Goal: Task Accomplishment & Management: Use online tool/utility

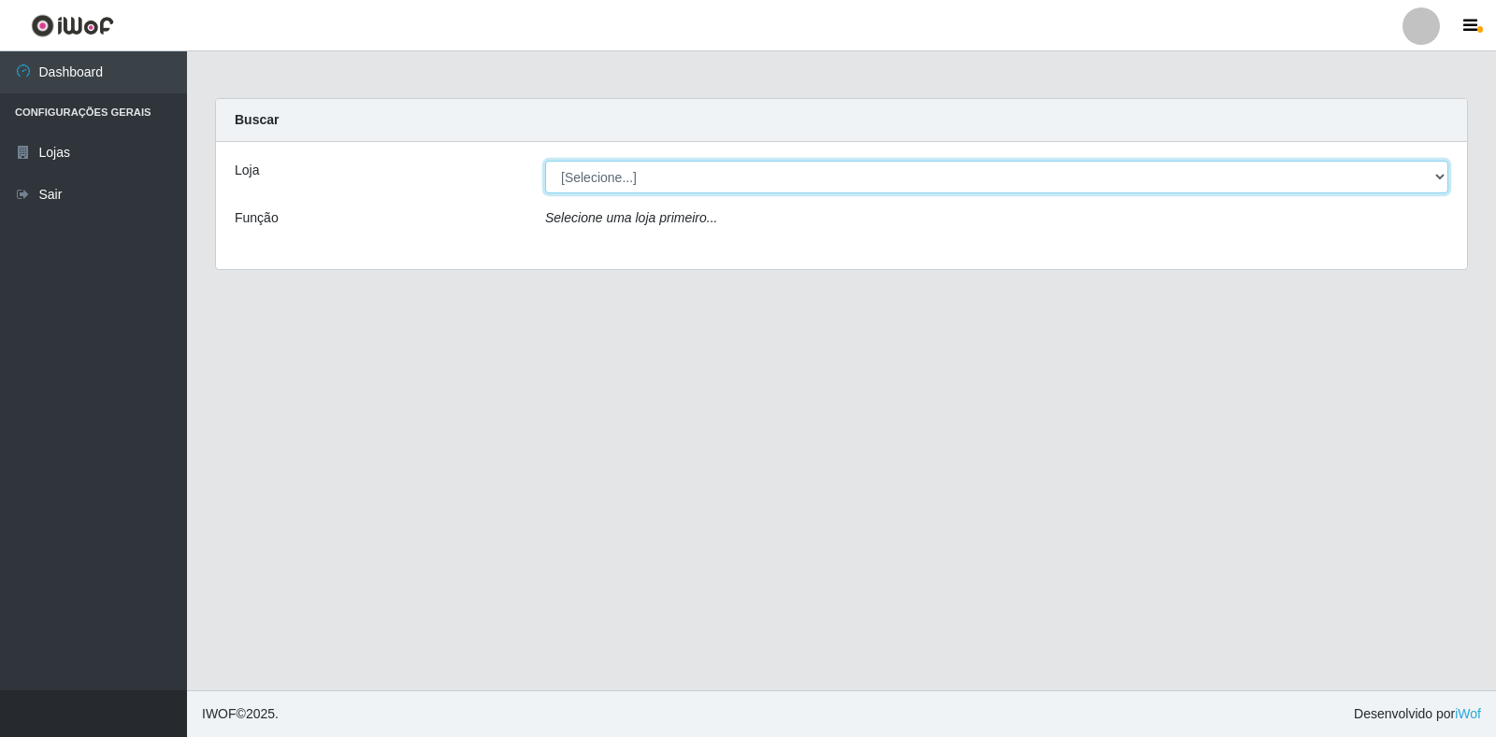
click at [735, 174] on select "[Selecione...] Atacado Vem - Loja 30 Laranjeiras Velha" at bounding box center [996, 177] width 903 height 33
click at [545, 161] on select "[Selecione...] Atacado Vem - Loja 30 Laranjeiras Velha" at bounding box center [996, 177] width 903 height 33
click at [807, 181] on select "[Selecione...] Atacado Vem - Loja 30 Laranjeiras Velha" at bounding box center [996, 177] width 903 height 33
select select "495"
click at [545, 161] on select "[Selecione...] Atacado Vem - Loja 30 Laranjeiras Velha" at bounding box center [996, 177] width 903 height 33
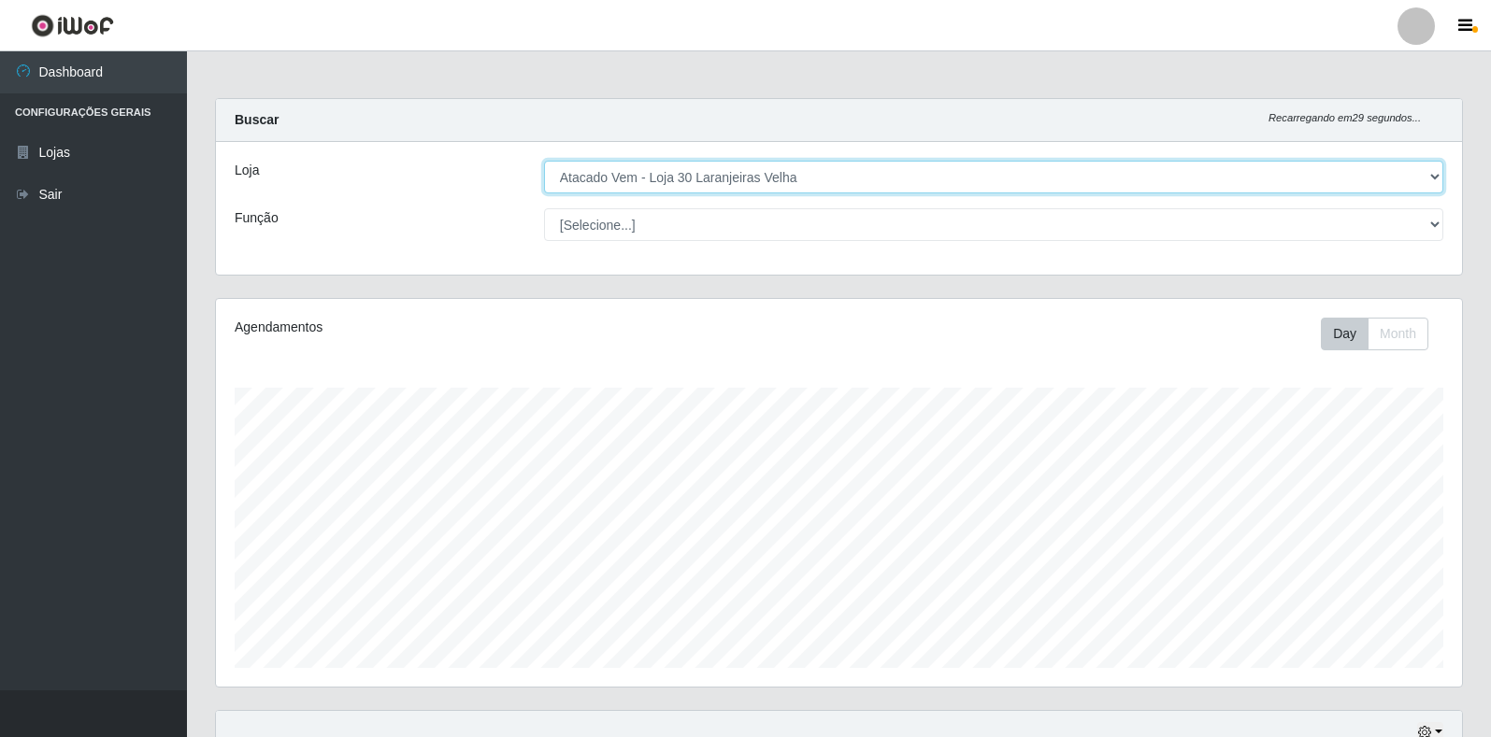
scroll to position [388, 1246]
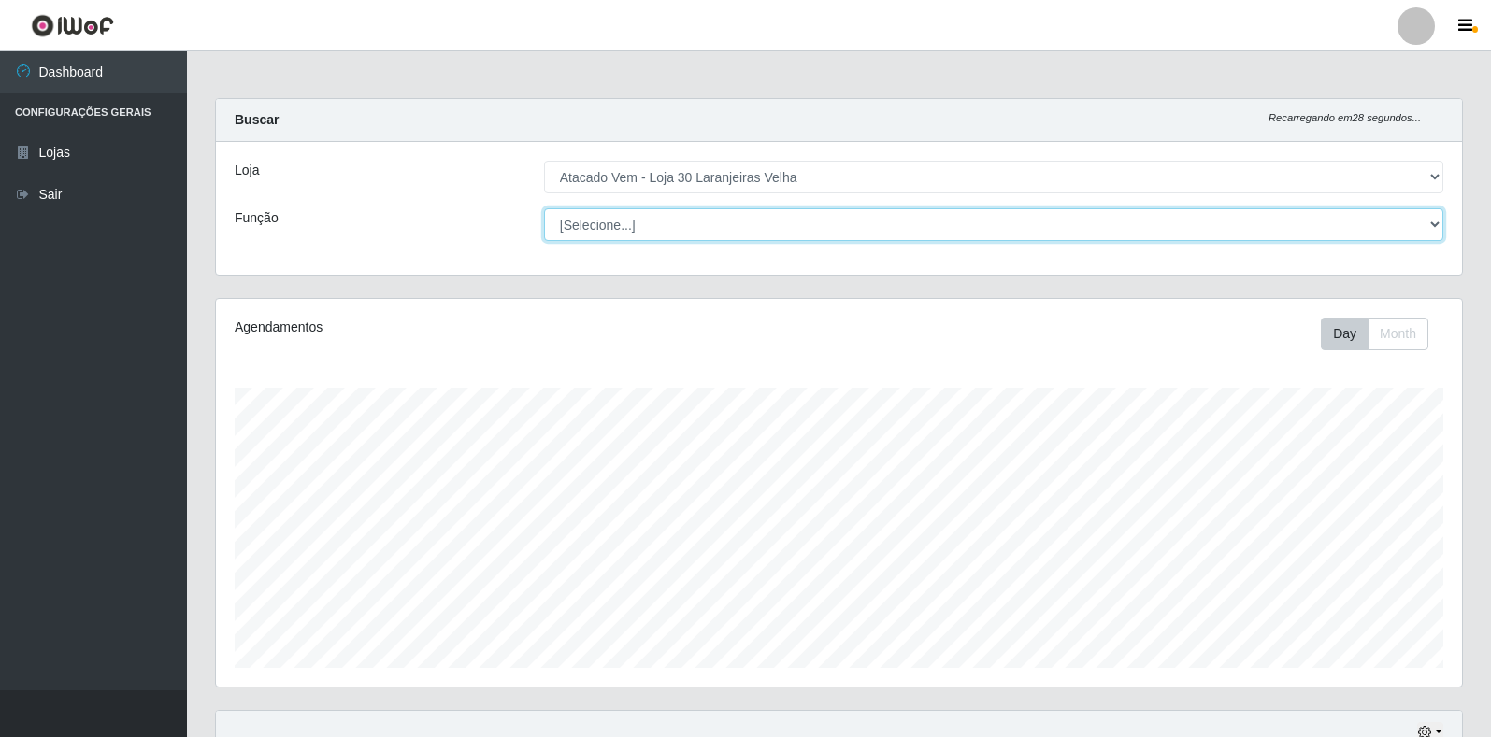
click at [816, 220] on select "[Selecione...] Repositor Repositor + Repositor ++" at bounding box center [993, 224] width 899 height 33
click at [544, 208] on select "[Selecione...] Repositor Repositor + Repositor ++" at bounding box center [993, 224] width 899 height 33
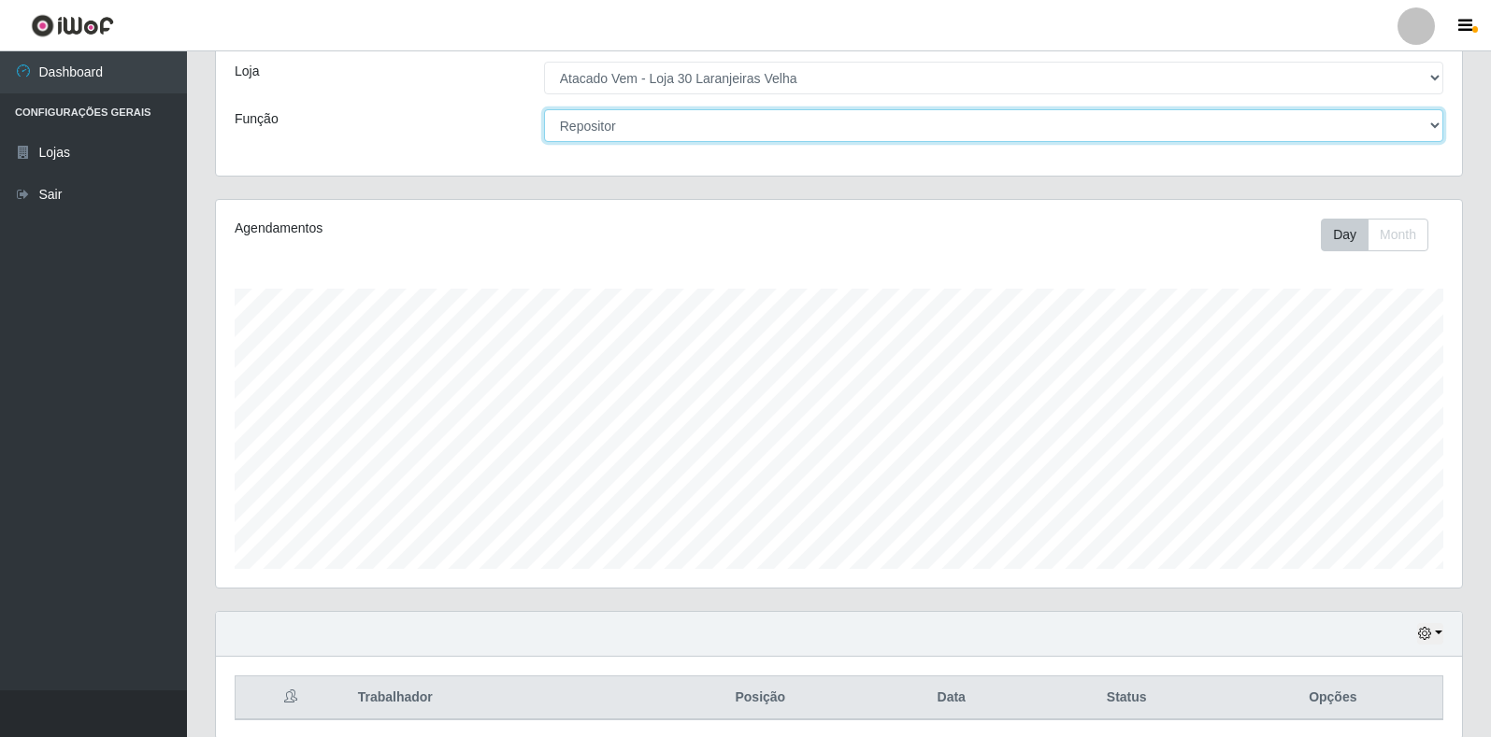
scroll to position [0, 0]
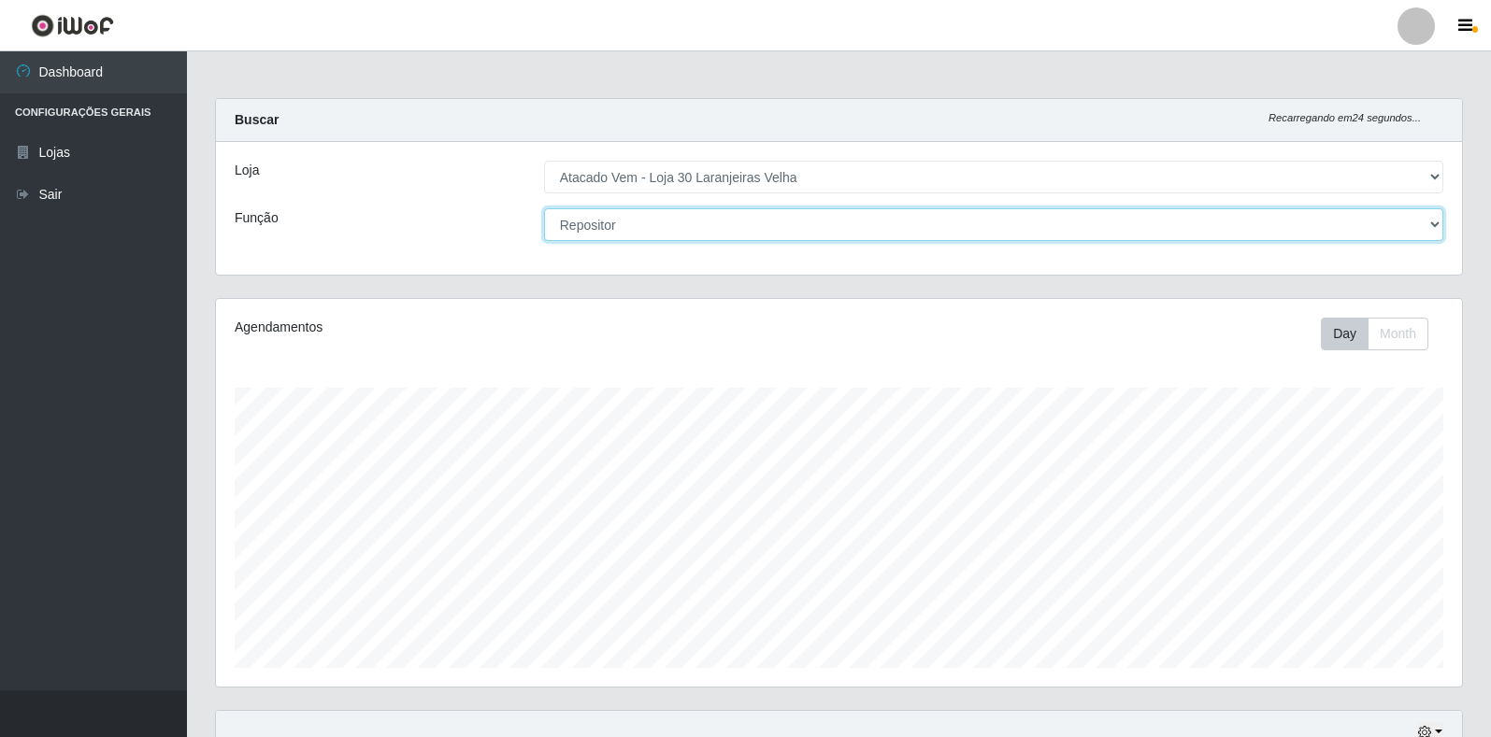
click at [962, 219] on select "[Selecione...] Repositor Repositor + Repositor ++" at bounding box center [993, 224] width 899 height 33
select select "82"
click at [544, 208] on select "[Selecione...] Repositor Repositor + Repositor ++" at bounding box center [993, 224] width 899 height 33
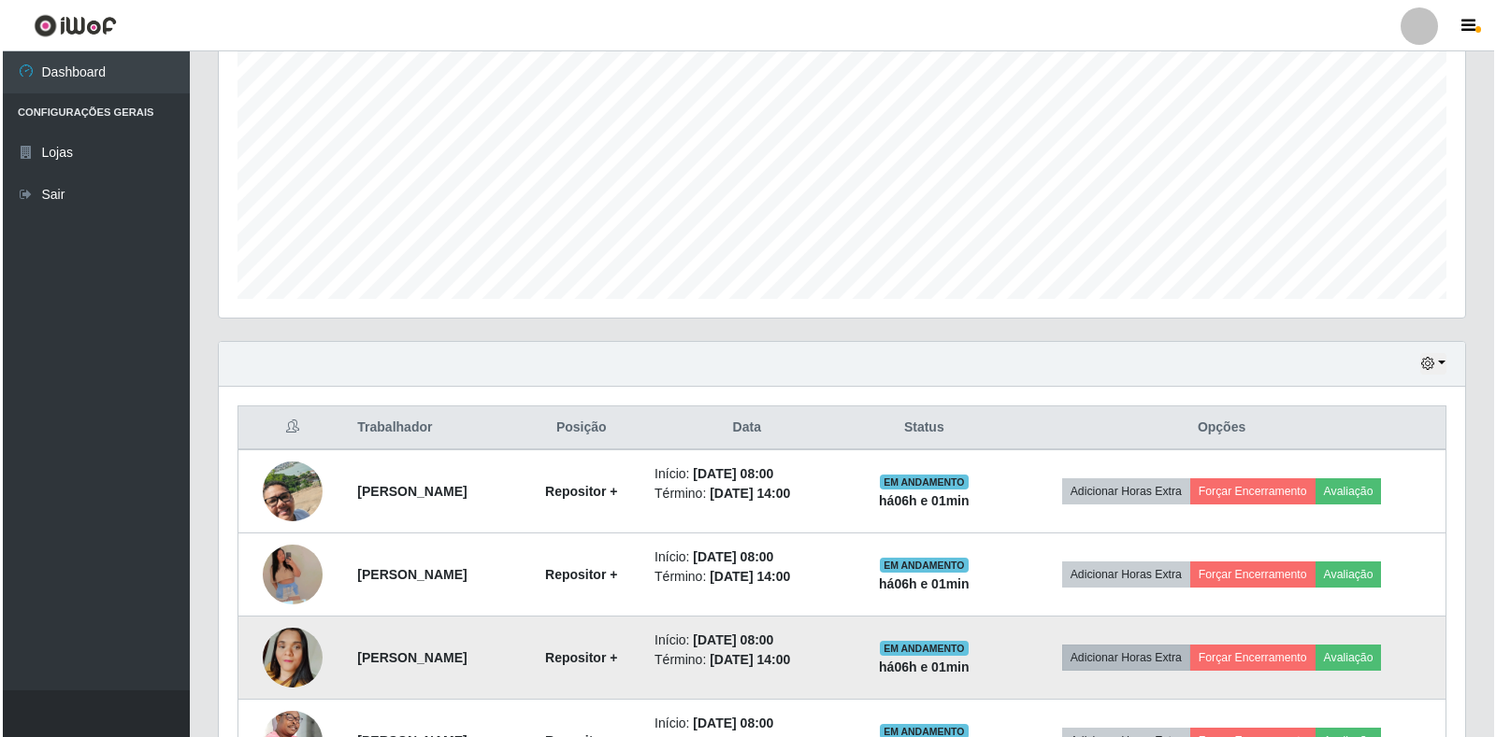
scroll to position [545, 0]
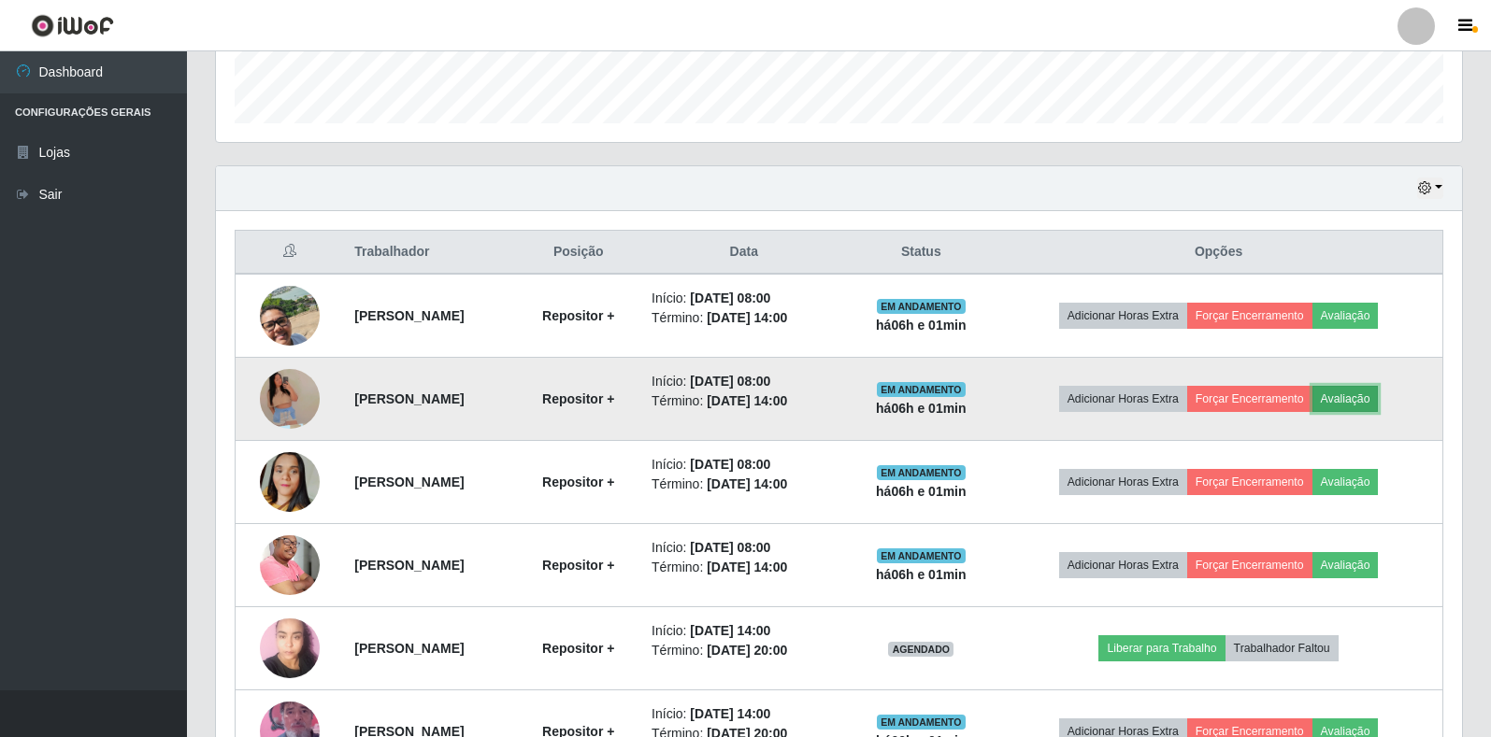
click at [1374, 404] on button "Avaliação" at bounding box center [1345, 399] width 66 height 26
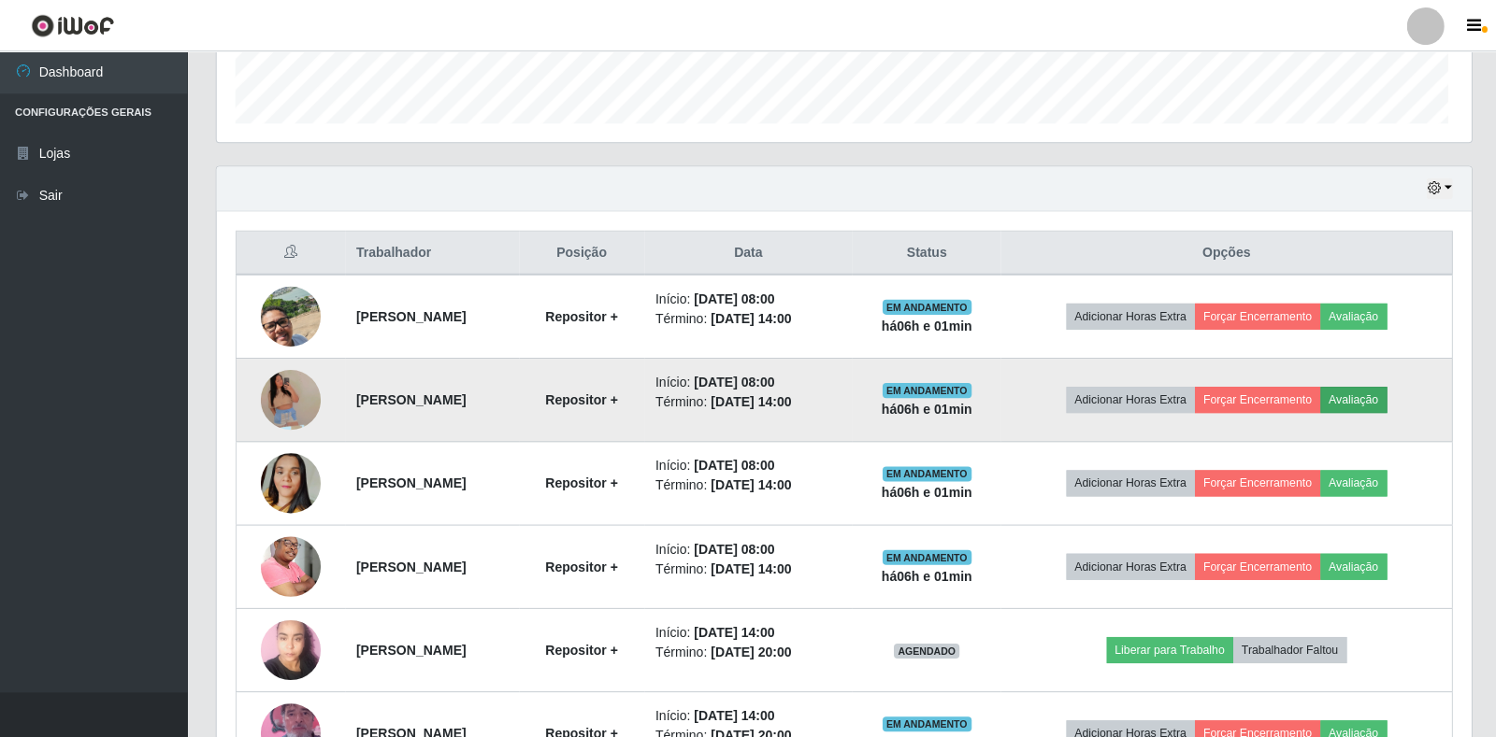
scroll to position [388, 1235]
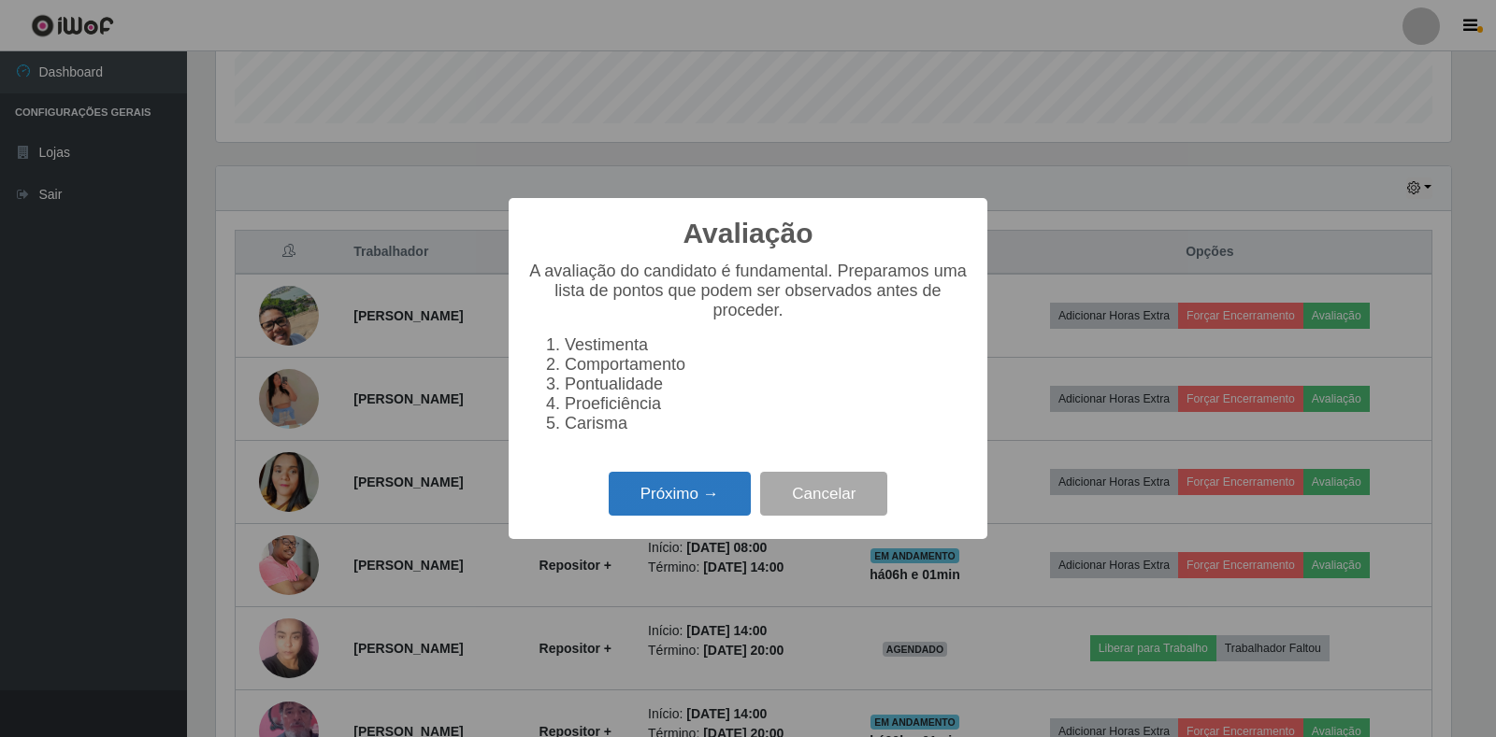
click at [659, 506] on button "Próximo →" at bounding box center [679, 494] width 142 height 44
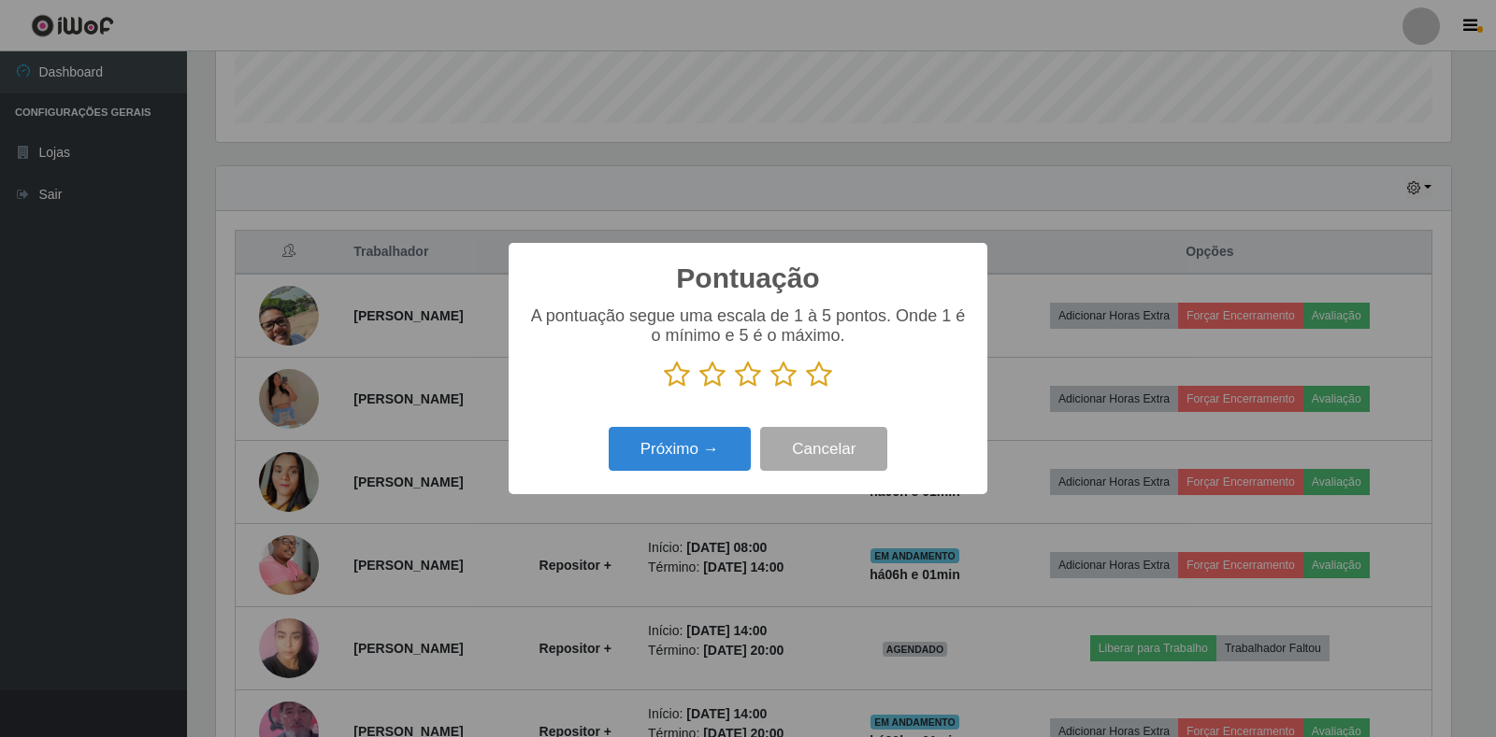
scroll to position [934316, 933470]
click at [777, 389] on icon at bounding box center [783, 375] width 26 height 28
click at [770, 389] on input "radio" at bounding box center [770, 389] width 0 height 0
click at [732, 449] on button "Próximo →" at bounding box center [679, 449] width 142 height 44
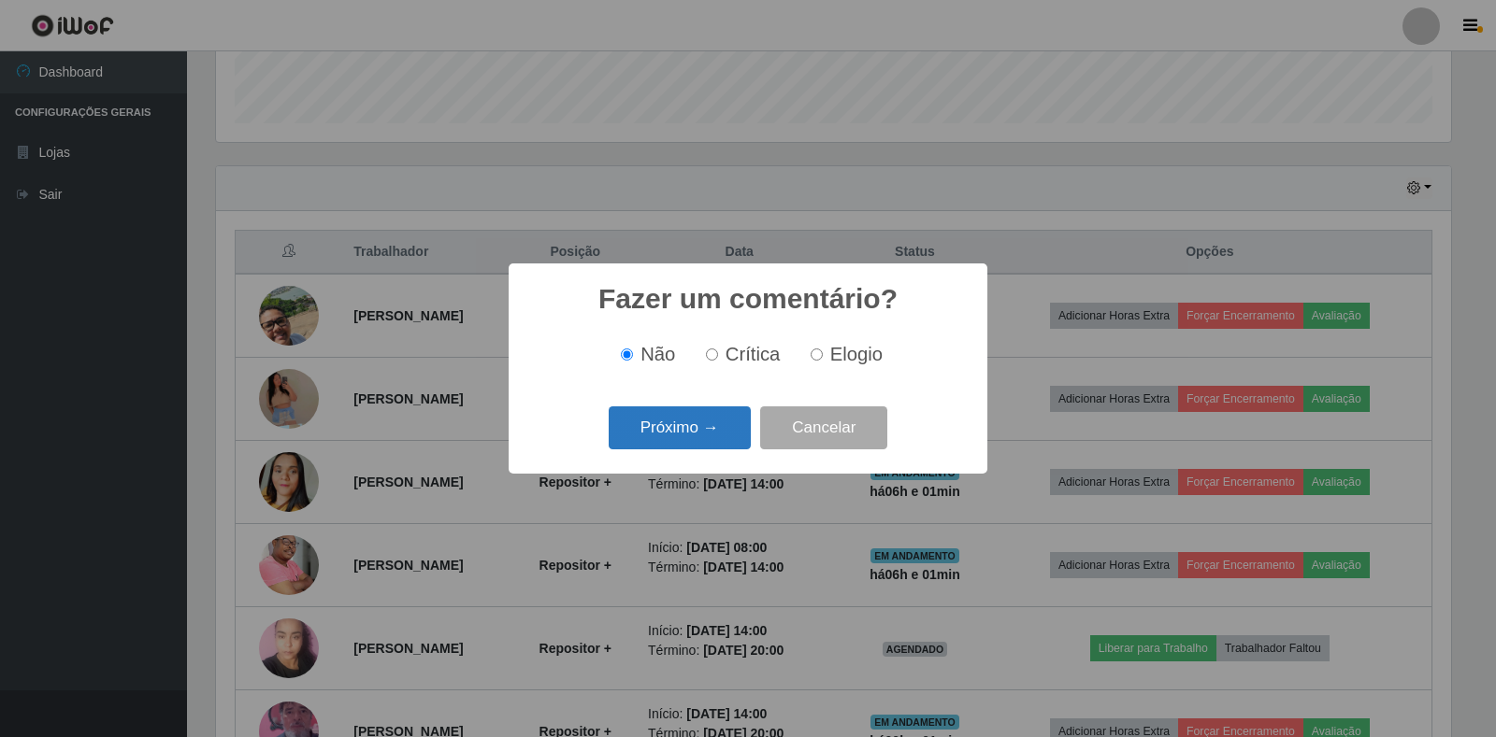
click at [673, 409] on button "Próximo →" at bounding box center [679, 429] width 142 height 44
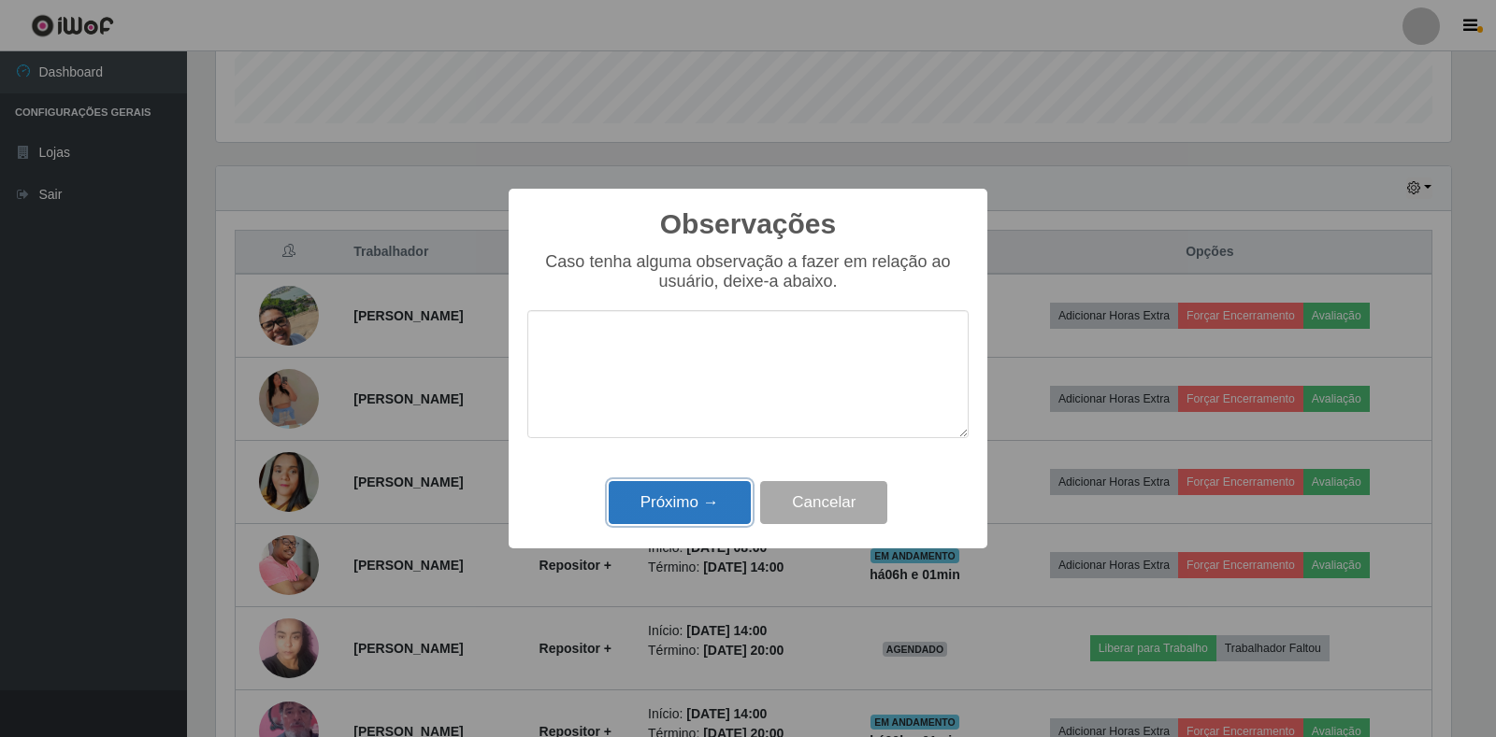
click at [655, 489] on button "Próximo →" at bounding box center [679, 503] width 142 height 44
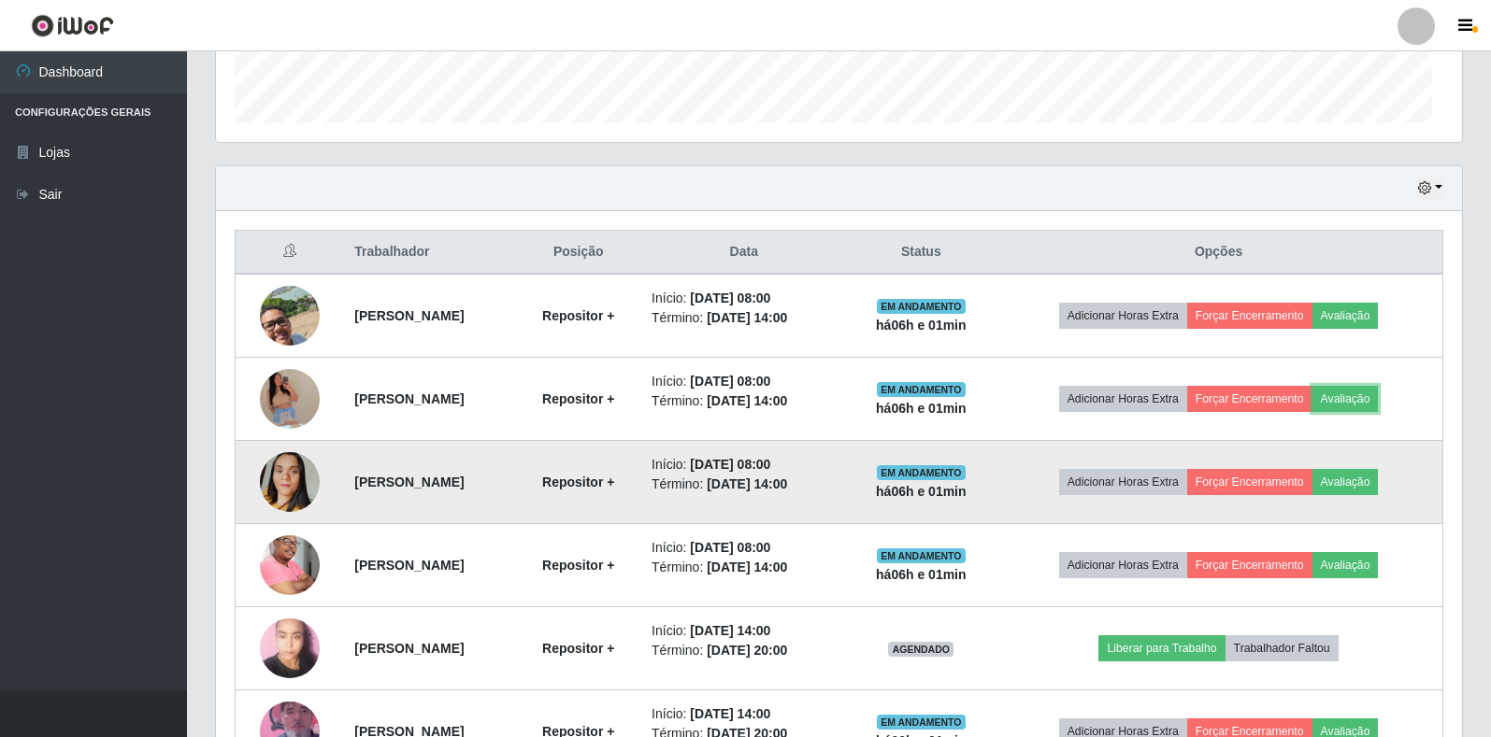
scroll to position [388, 1246]
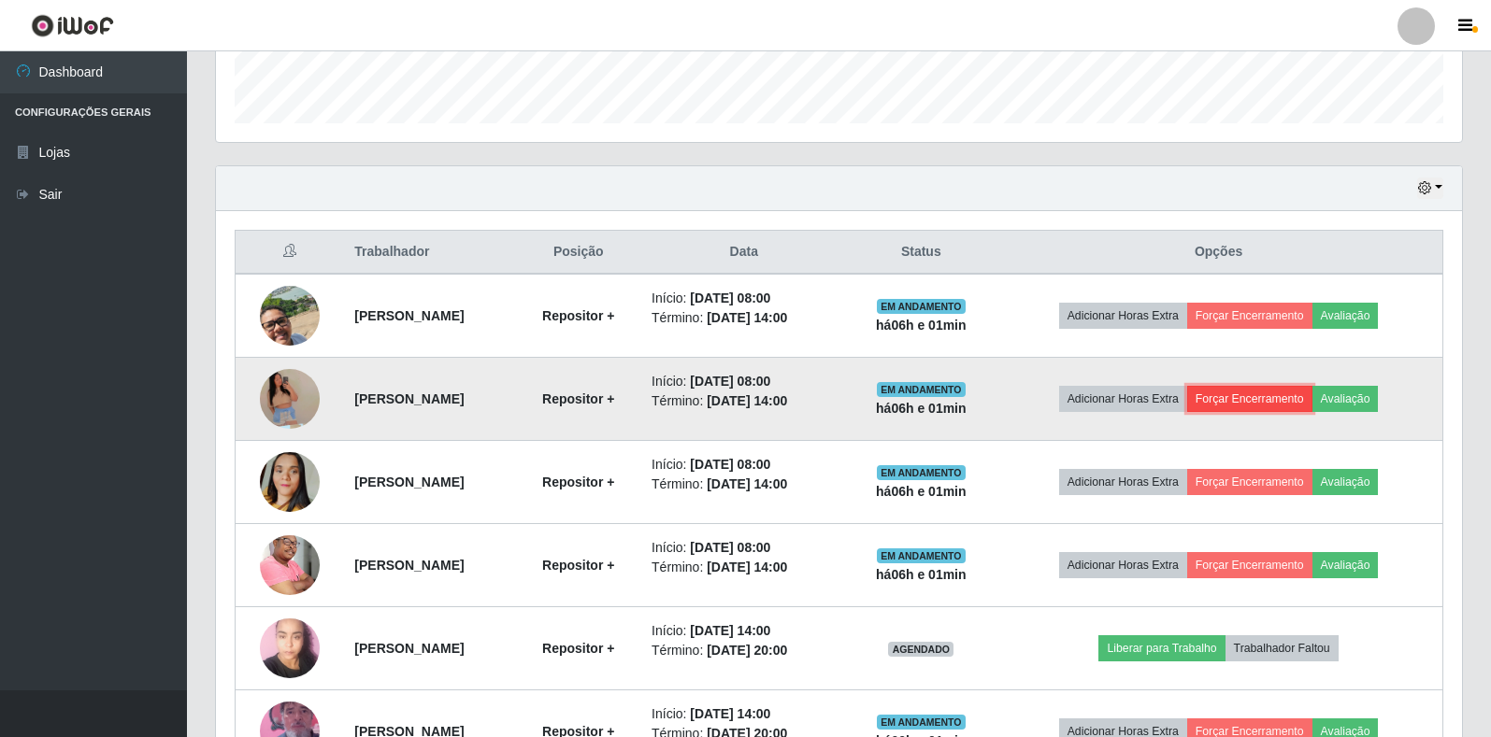
click at [1304, 397] on button "Forçar Encerramento" at bounding box center [1249, 399] width 125 height 26
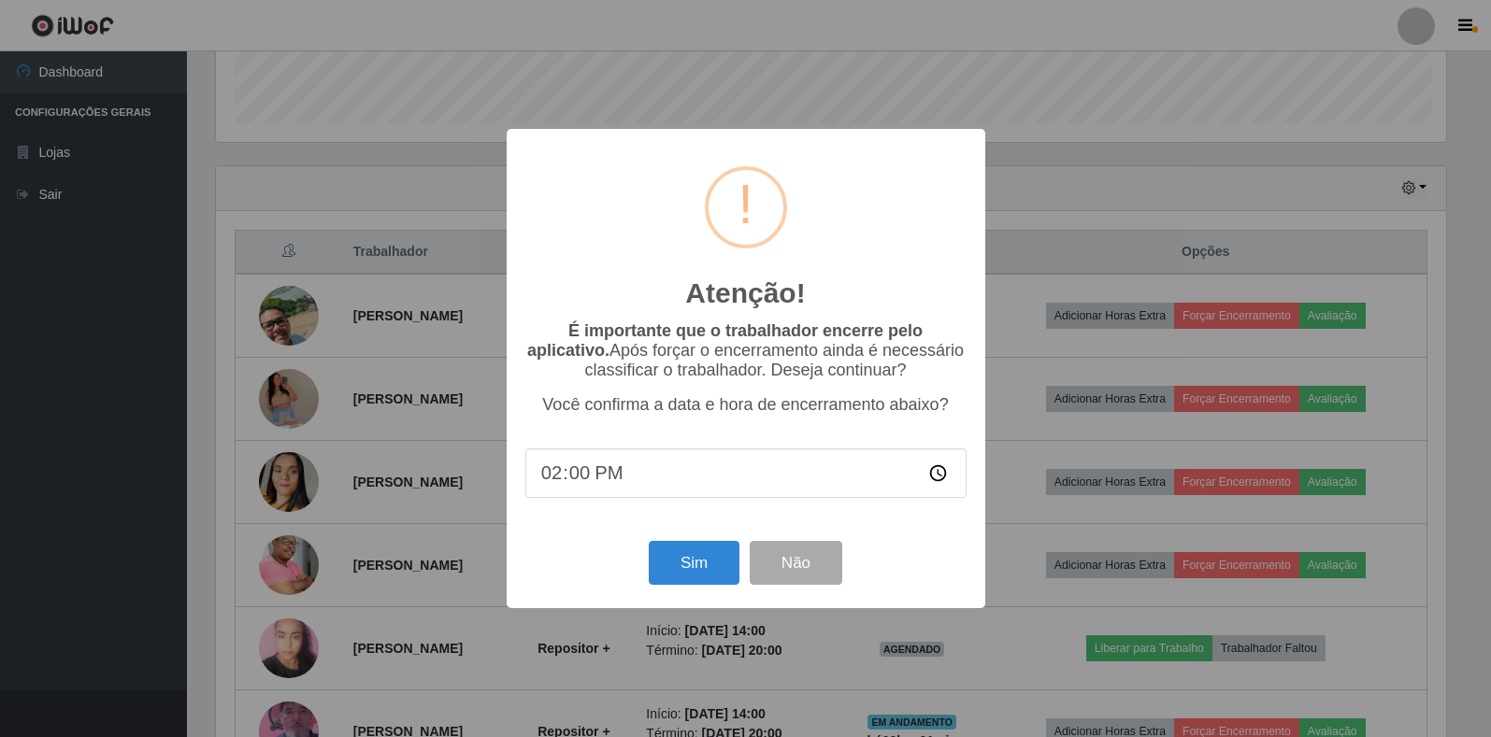
scroll to position [388, 1235]
click at [694, 557] on button "Sim" at bounding box center [696, 563] width 91 height 44
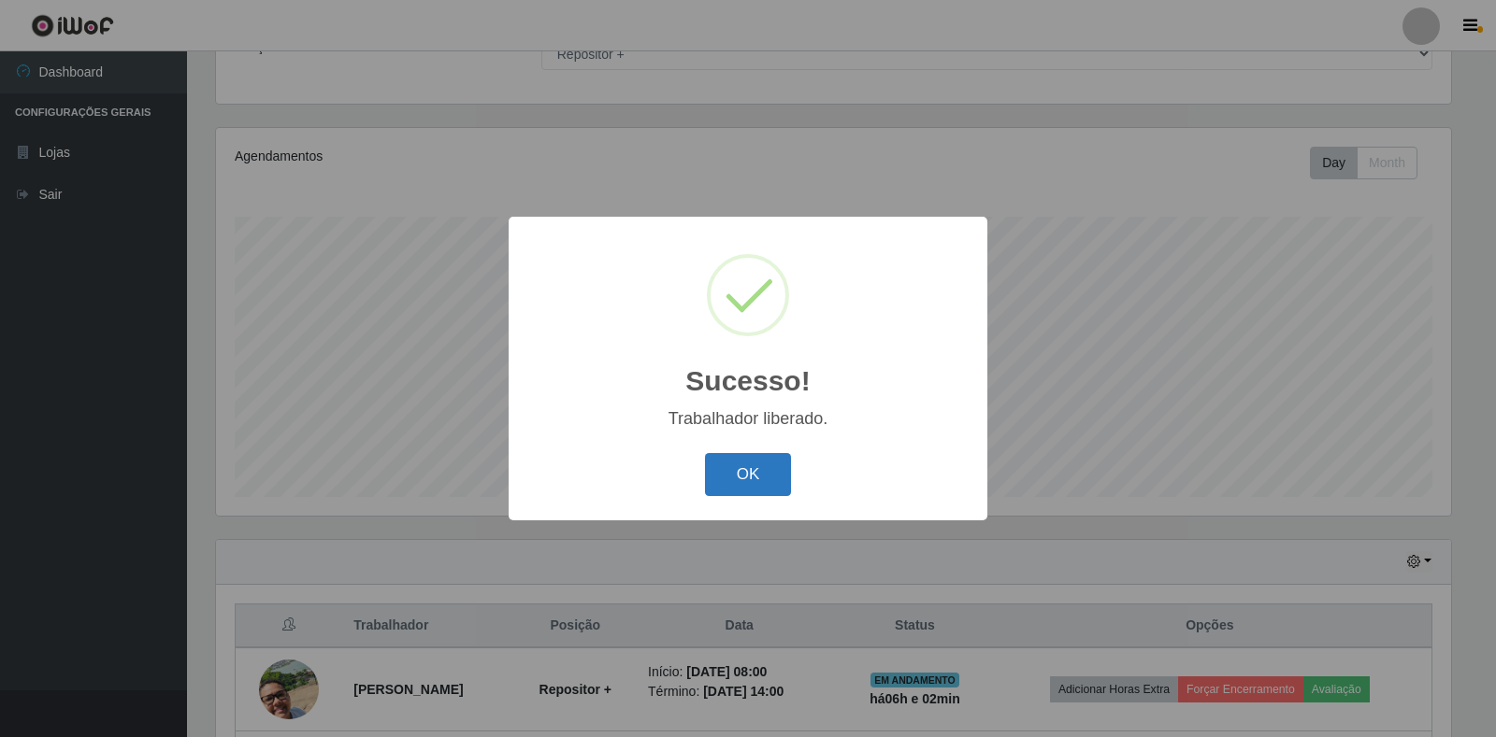
click at [717, 472] on button "OK" at bounding box center [748, 475] width 87 height 44
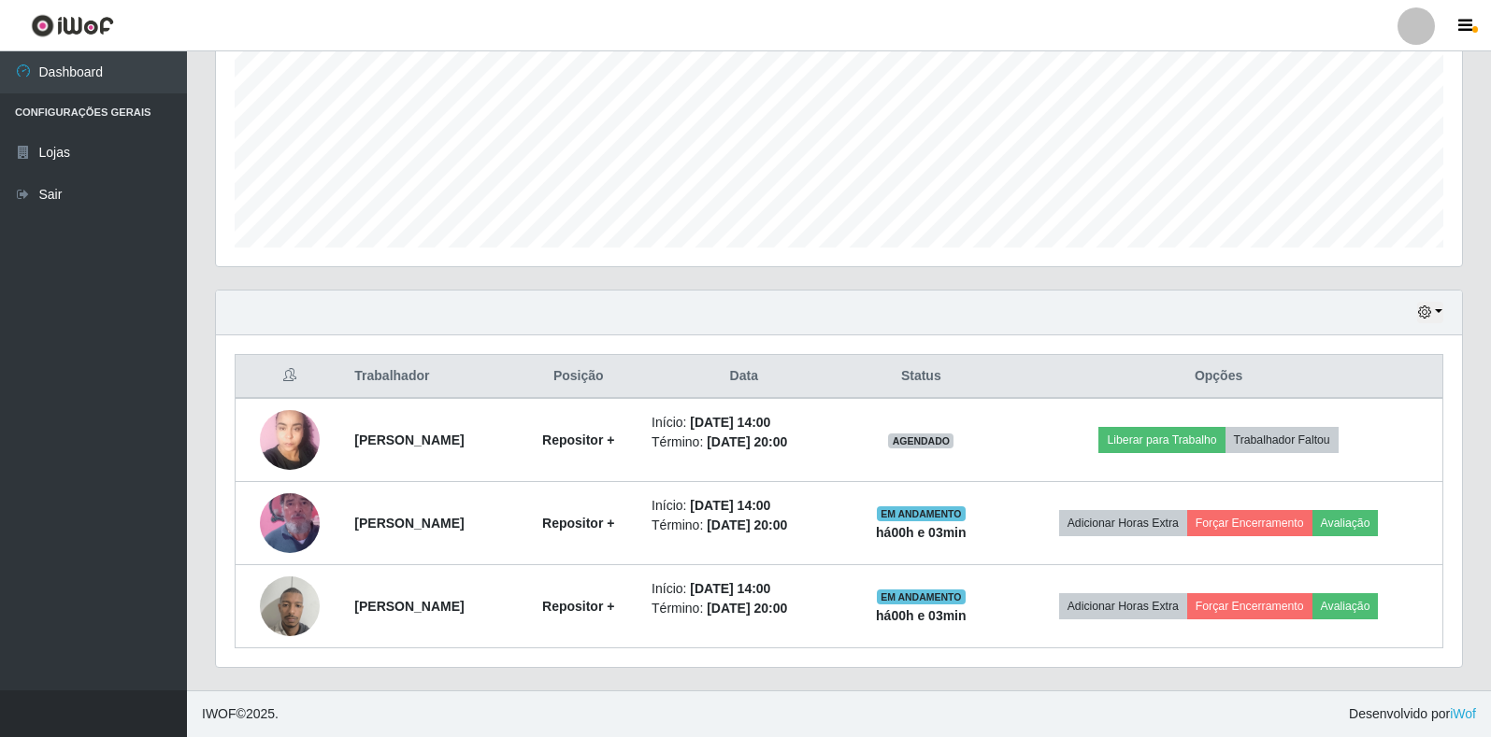
scroll to position [421, 0]
